Goal: Check status: Check status

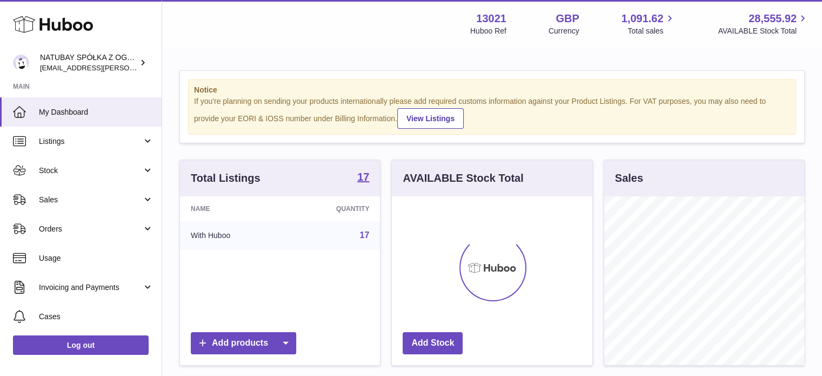
scroll to position [169, 201]
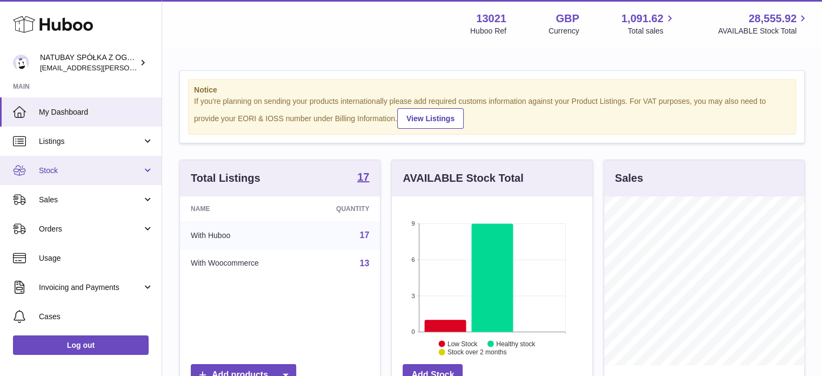
click at [76, 174] on span "Stock" at bounding box center [90, 170] width 103 height 10
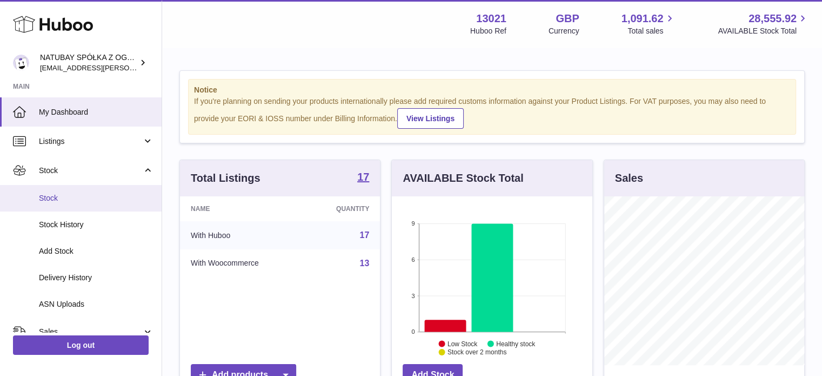
click at [71, 196] on span "Stock" at bounding box center [96, 198] width 115 height 10
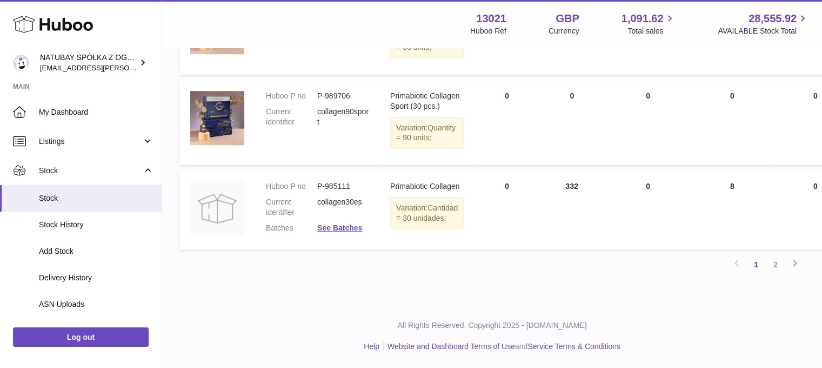
scroll to position [964, 0]
click at [780, 263] on link "2" at bounding box center [775, 264] width 19 height 19
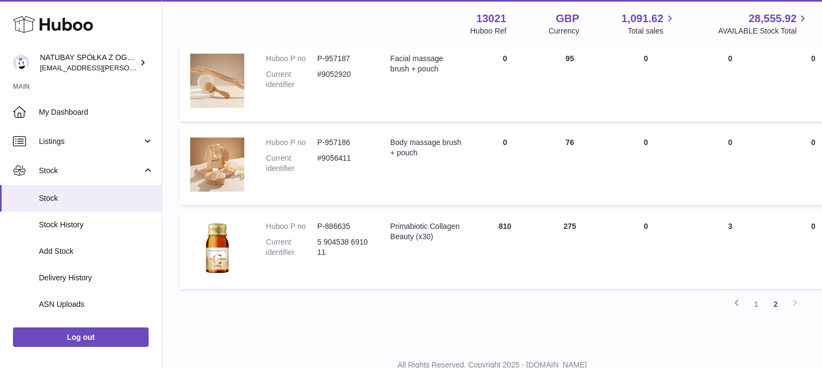
scroll to position [521, 0]
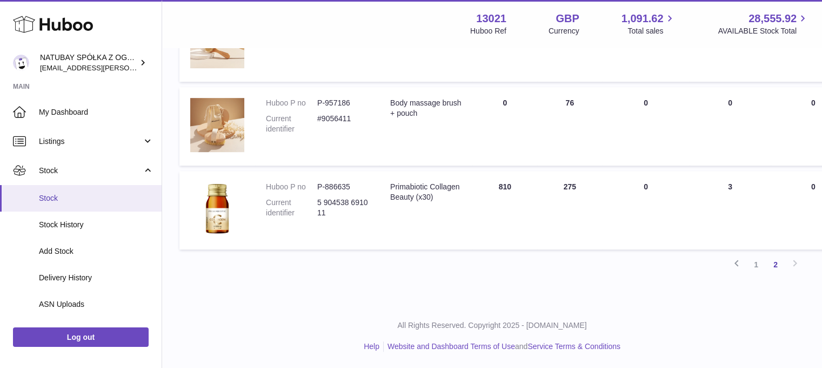
click at [56, 193] on span "Stock" at bounding box center [96, 198] width 115 height 10
